Goal: Understand process/instructions: Learn how to perform a task or action

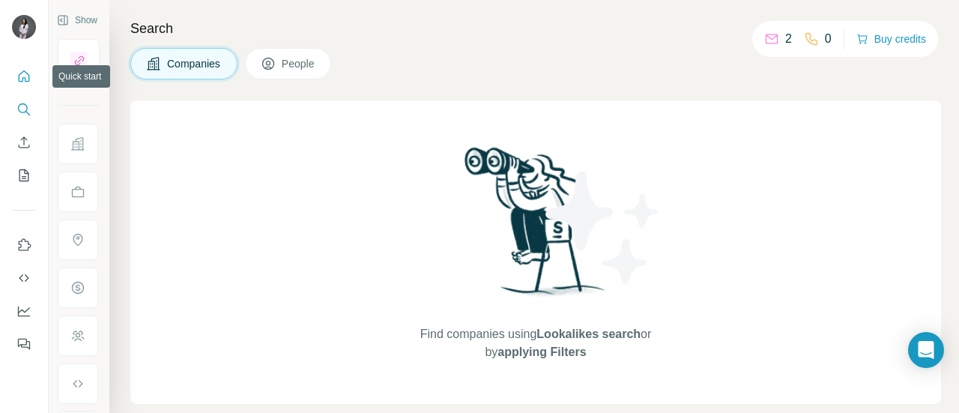
click at [34, 74] on button "Quick start" at bounding box center [24, 76] width 24 height 27
